Goal: Transaction & Acquisition: Purchase product/service

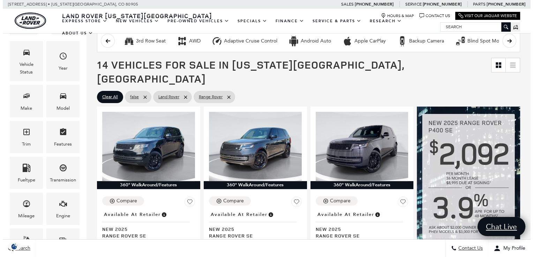
scroll to position [123, 0]
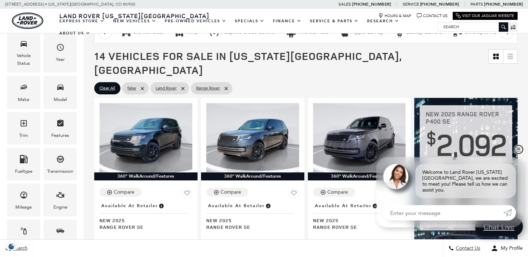
click at [517, 154] on link "✕" at bounding box center [518, 149] width 8 height 8
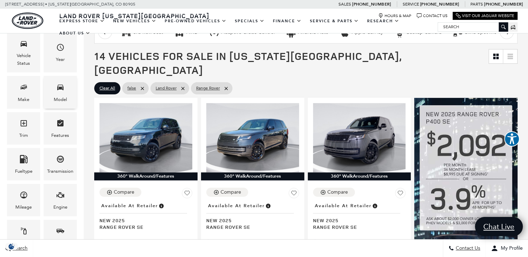
click at [59, 91] on icon "Model" at bounding box center [60, 87] width 8 height 8
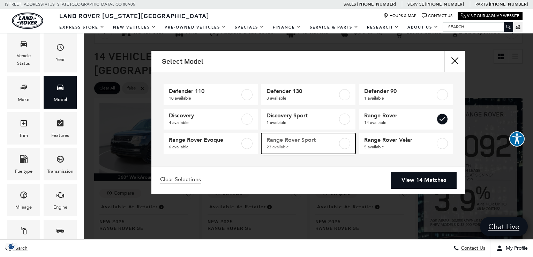
click at [343, 145] on label at bounding box center [344, 143] width 11 height 11
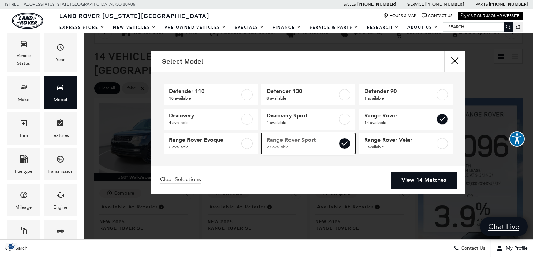
type input "$88,075"
checkbox input "true"
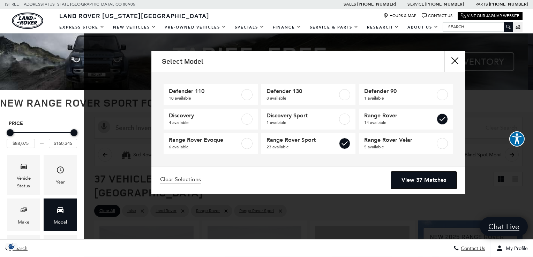
click at [422, 182] on link "View 37 Matches" at bounding box center [424, 180] width 66 height 17
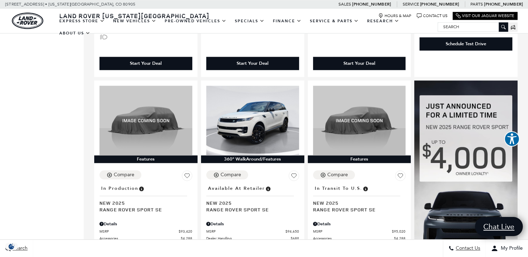
scroll to position [709, 0]
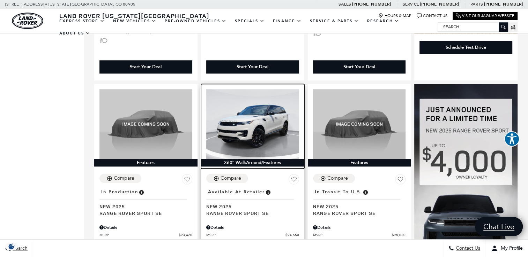
click at [230, 114] on img at bounding box center [252, 123] width 93 height 69
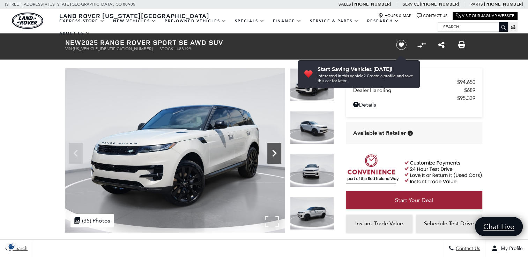
click at [271, 156] on icon "Next" at bounding box center [274, 153] width 14 height 14
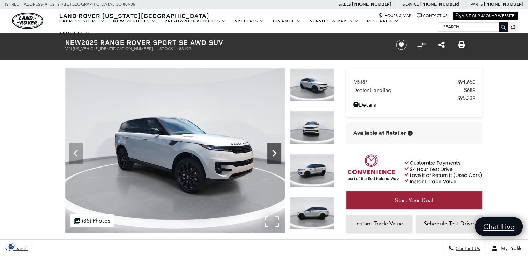
click at [271, 156] on icon "Next" at bounding box center [274, 153] width 14 height 14
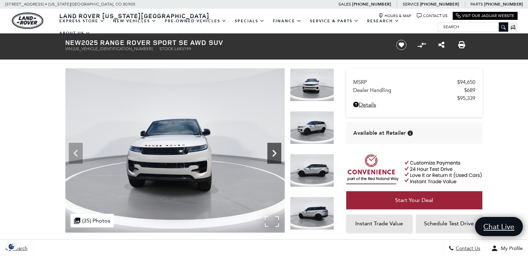
click at [271, 156] on icon "Next" at bounding box center [274, 153] width 14 height 14
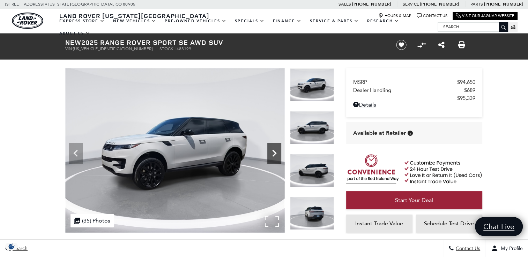
click at [271, 156] on icon "Next" at bounding box center [274, 153] width 14 height 14
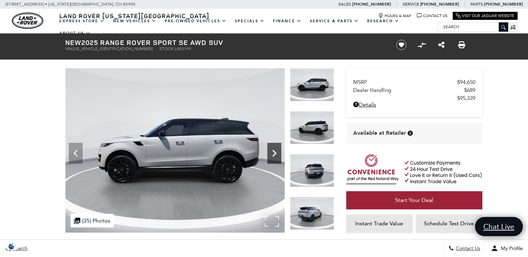
click at [271, 156] on icon "Next" at bounding box center [274, 153] width 14 height 14
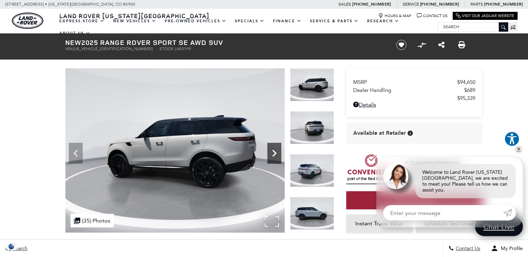
click at [271, 156] on icon "Next" at bounding box center [274, 153] width 14 height 14
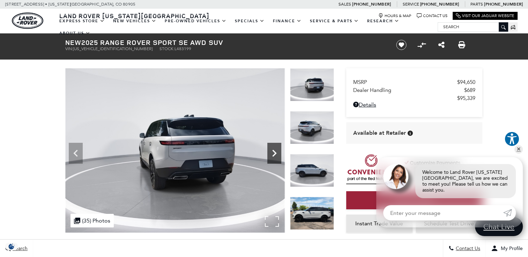
click at [271, 156] on icon "Next" at bounding box center [274, 153] width 14 height 14
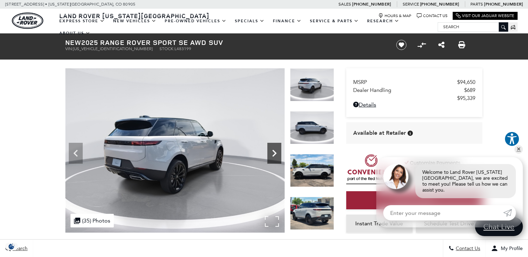
click at [271, 156] on icon "Next" at bounding box center [274, 153] width 14 height 14
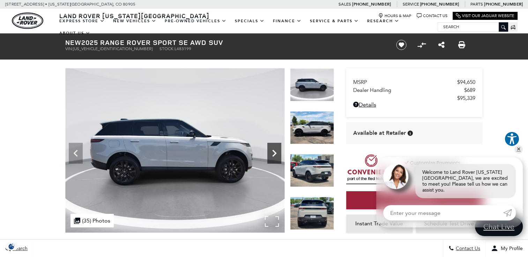
click at [271, 156] on icon "Next" at bounding box center [274, 153] width 14 height 14
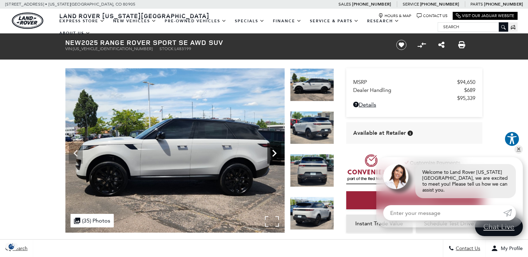
click at [271, 156] on icon "Next" at bounding box center [274, 153] width 14 height 14
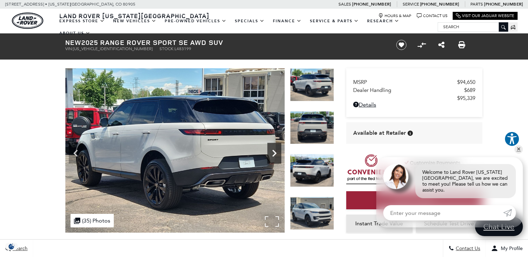
click at [271, 156] on icon "Next" at bounding box center [274, 153] width 14 height 14
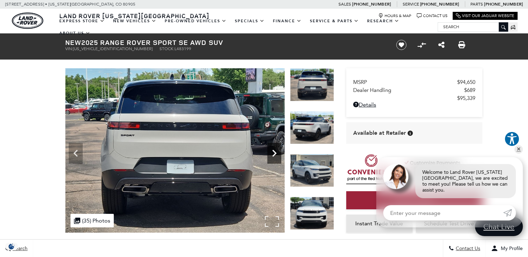
click at [271, 156] on icon "Next" at bounding box center [274, 153] width 14 height 14
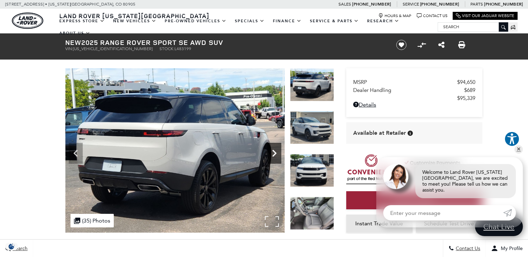
click at [271, 156] on icon "Next" at bounding box center [274, 153] width 14 height 14
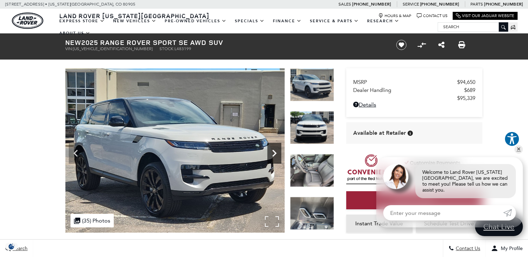
click at [271, 156] on icon "Next" at bounding box center [274, 153] width 14 height 14
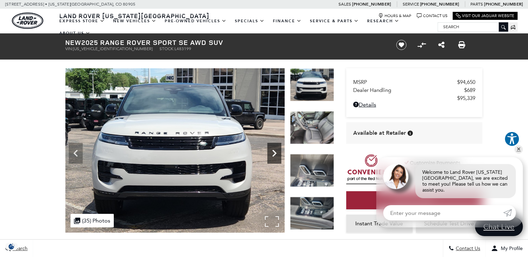
click at [271, 156] on icon "Next" at bounding box center [274, 153] width 14 height 14
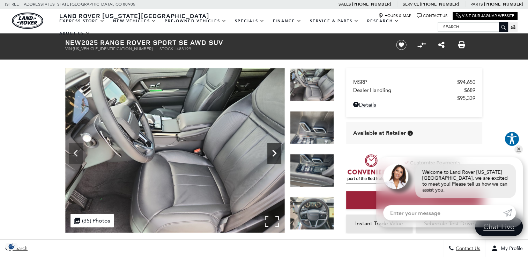
click at [271, 156] on icon "Next" at bounding box center [274, 153] width 14 height 14
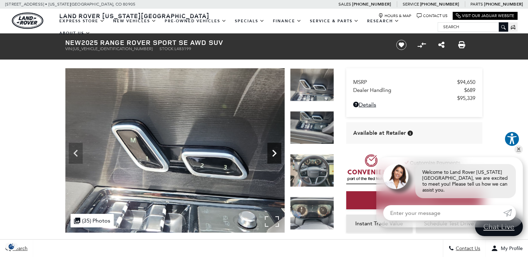
click at [271, 156] on icon "Next" at bounding box center [274, 153] width 14 height 14
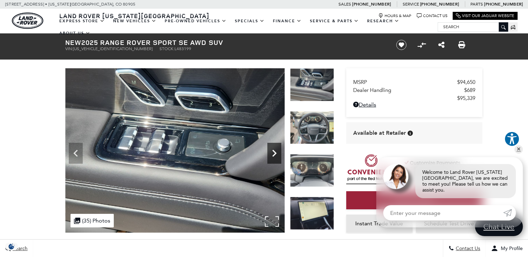
click at [271, 156] on icon "Next" at bounding box center [274, 153] width 14 height 14
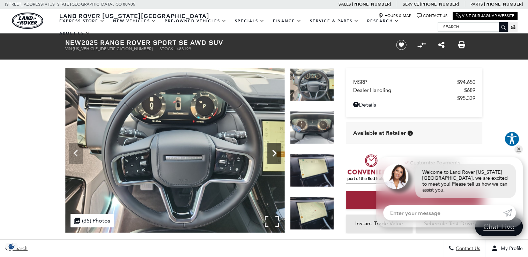
click at [271, 156] on icon "Next" at bounding box center [274, 153] width 14 height 14
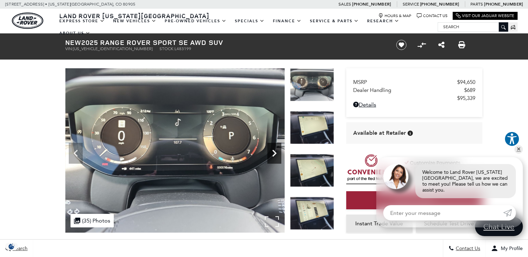
click at [271, 156] on icon "Next" at bounding box center [274, 153] width 14 height 14
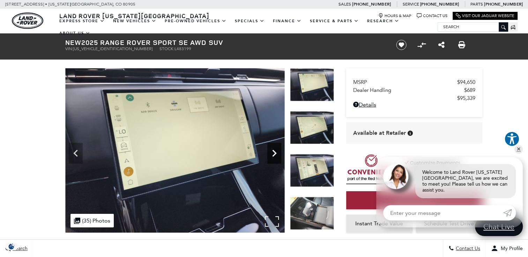
click at [271, 156] on icon "Next" at bounding box center [274, 153] width 14 height 14
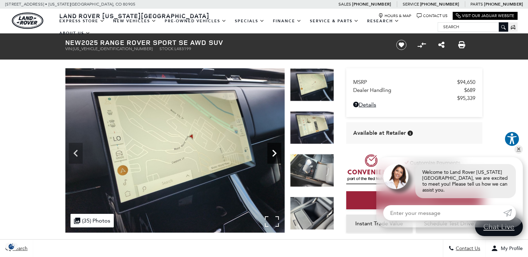
click at [271, 156] on icon "Next" at bounding box center [274, 153] width 14 height 14
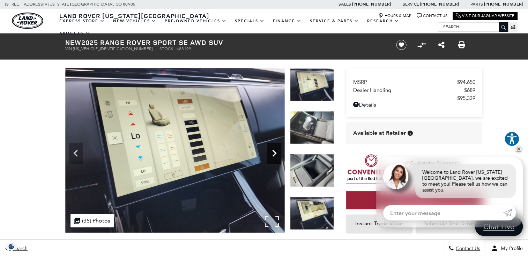
click at [271, 156] on icon "Next" at bounding box center [274, 153] width 14 height 14
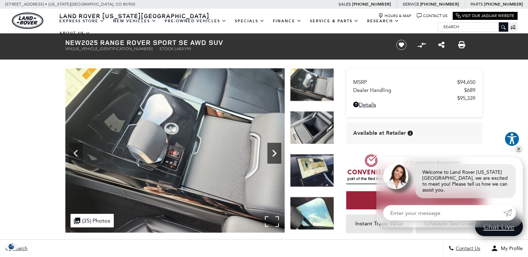
click at [271, 156] on icon "Next" at bounding box center [274, 153] width 14 height 14
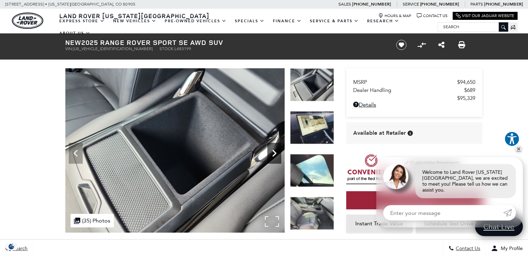
click at [271, 156] on icon "Next" at bounding box center [274, 153] width 14 height 14
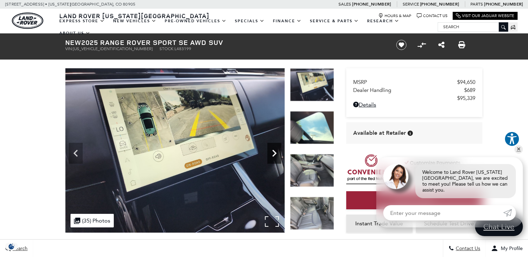
click at [271, 156] on icon "Next" at bounding box center [274, 153] width 14 height 14
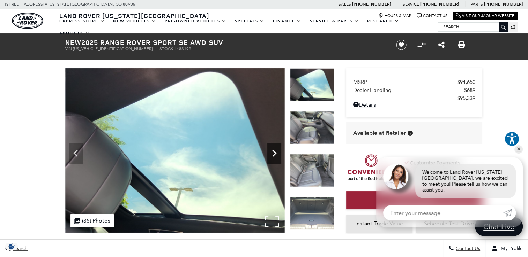
click at [271, 156] on icon "Next" at bounding box center [274, 153] width 14 height 14
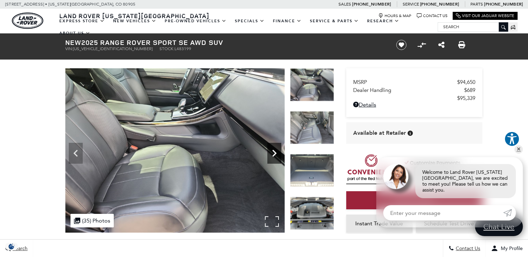
click at [271, 156] on icon "Next" at bounding box center [274, 153] width 14 height 14
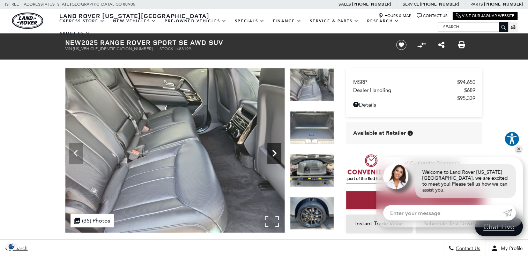
click at [271, 156] on icon "Next" at bounding box center [274, 153] width 14 height 14
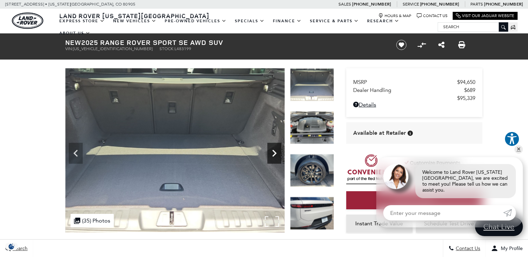
click at [271, 156] on icon "Next" at bounding box center [274, 153] width 14 height 14
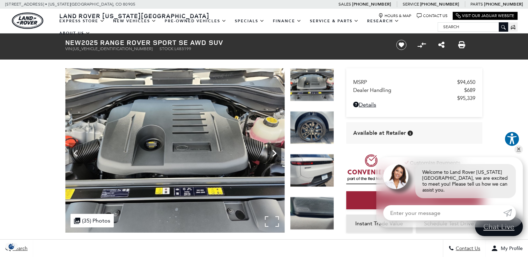
click at [271, 156] on icon "Next" at bounding box center [274, 153] width 14 height 14
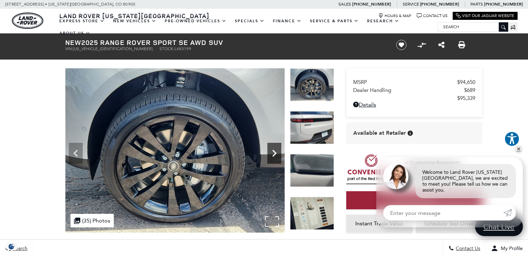
click at [271, 156] on icon "Next" at bounding box center [274, 153] width 14 height 14
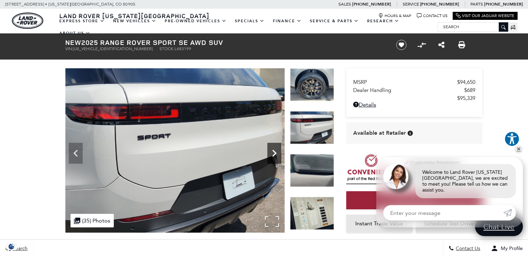
click at [271, 156] on icon "Next" at bounding box center [274, 153] width 14 height 14
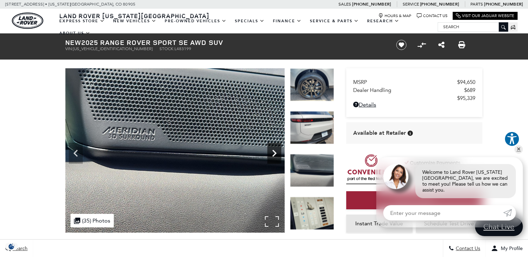
click at [271, 156] on icon "Next" at bounding box center [274, 153] width 14 height 14
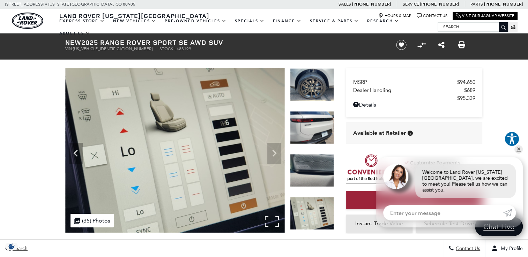
click at [271, 156] on img at bounding box center [174, 150] width 219 height 165
